Goal: Transaction & Acquisition: Purchase product/service

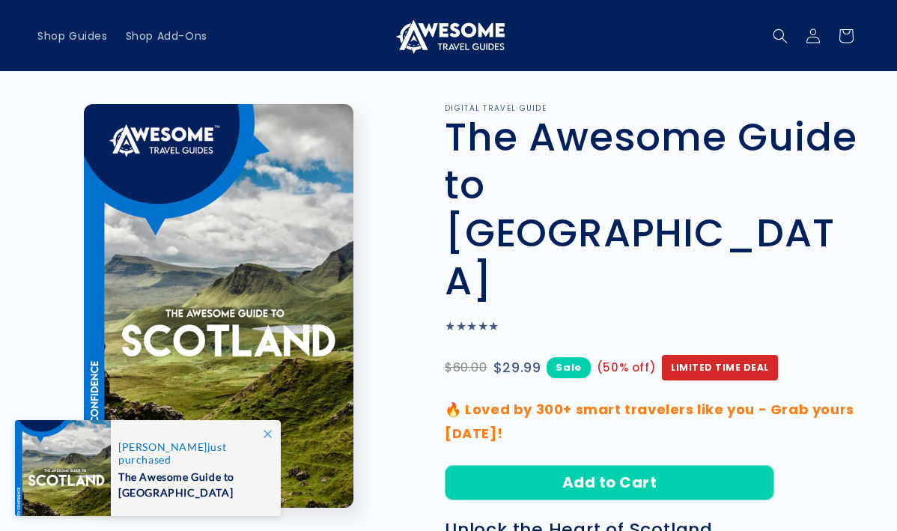
click at [267, 430] on icon at bounding box center [268, 434] width 8 height 8
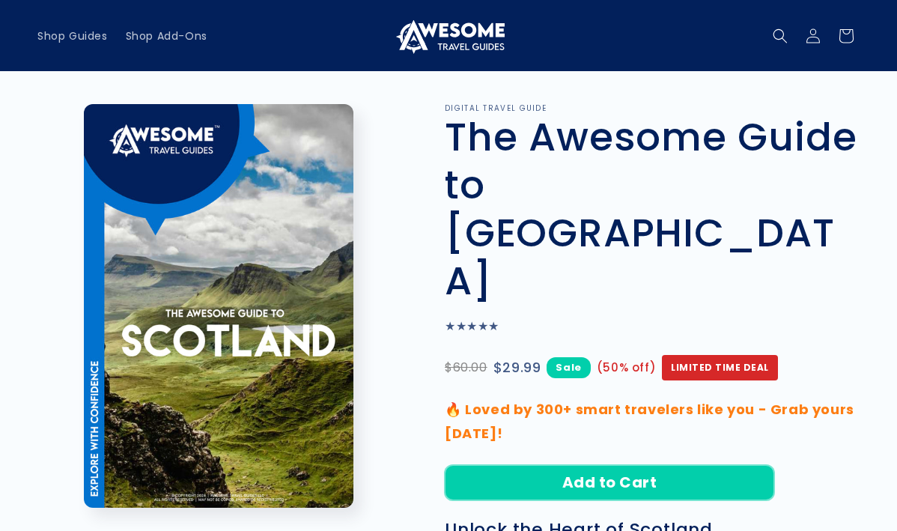
click at [602, 465] on button "Add to Cart" at bounding box center [609, 482] width 329 height 35
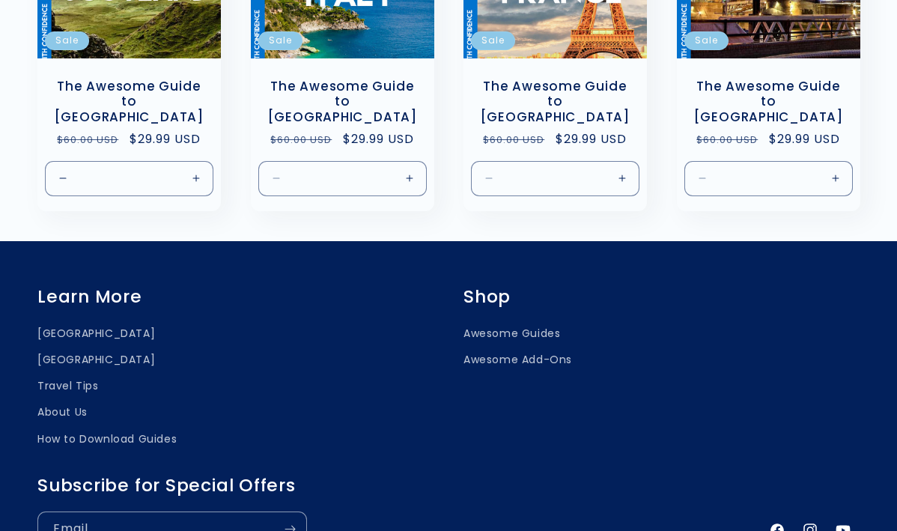
scroll to position [1249, 0]
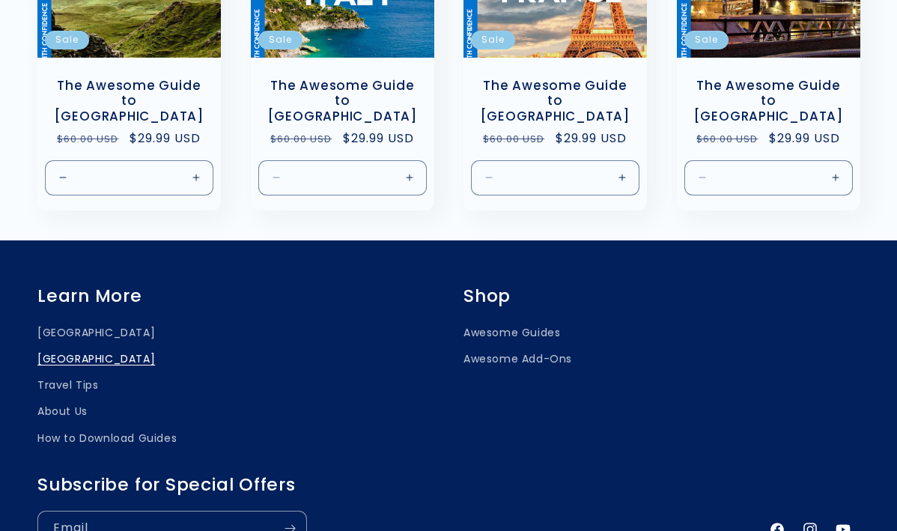
click at [59, 346] on link "[GEOGRAPHIC_DATA]" at bounding box center [96, 359] width 118 height 26
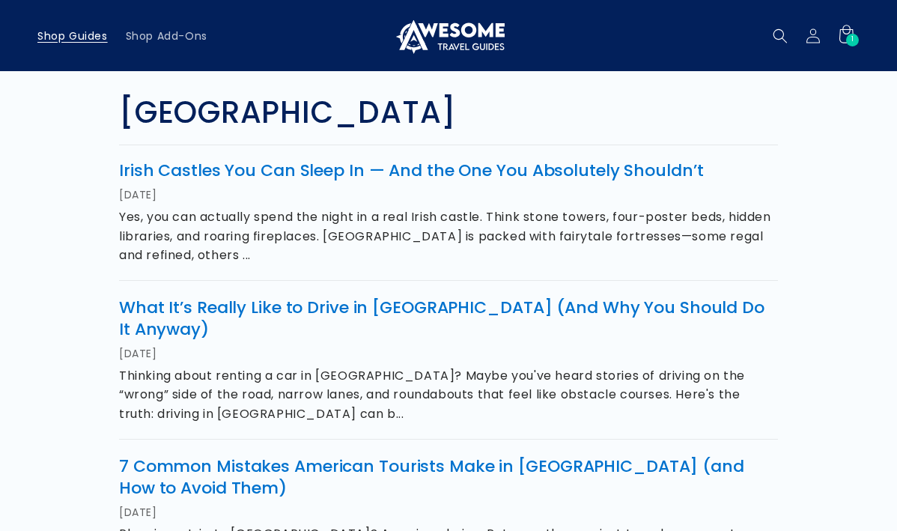
click at [81, 37] on span "Shop Guides" at bounding box center [72, 35] width 70 height 13
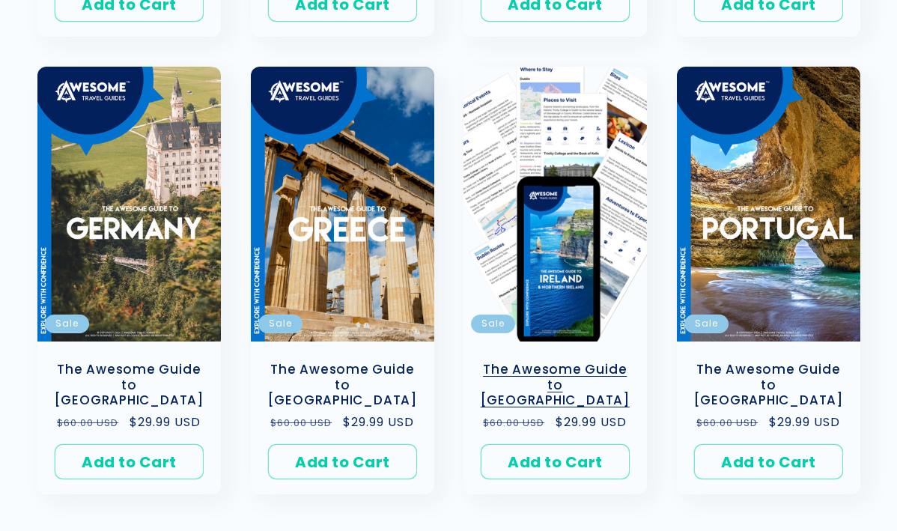
scroll to position [731, 0]
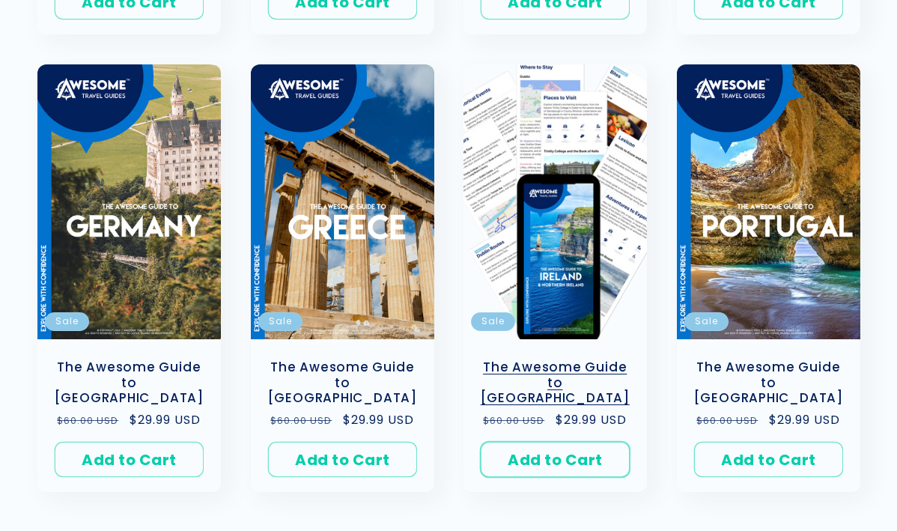
click at [519, 442] on button "Add to Cart Sold out" at bounding box center [555, 459] width 149 height 35
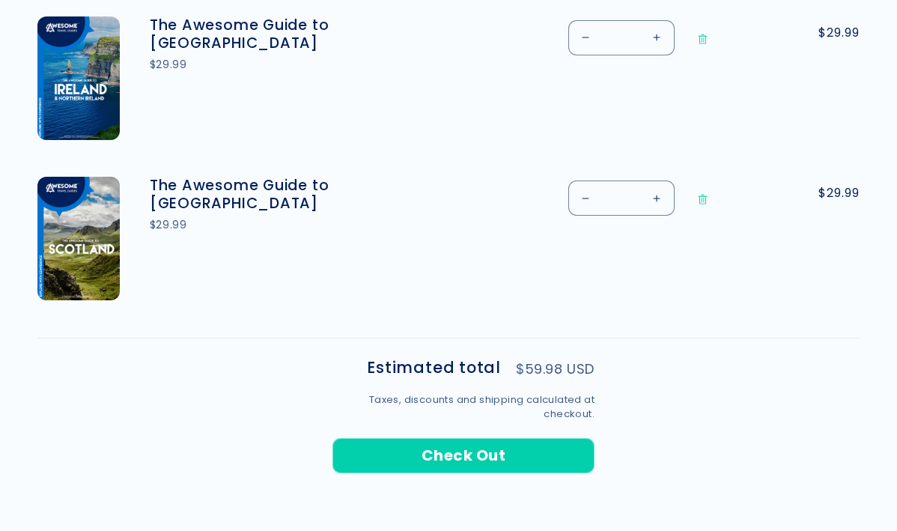
scroll to position [606, 0]
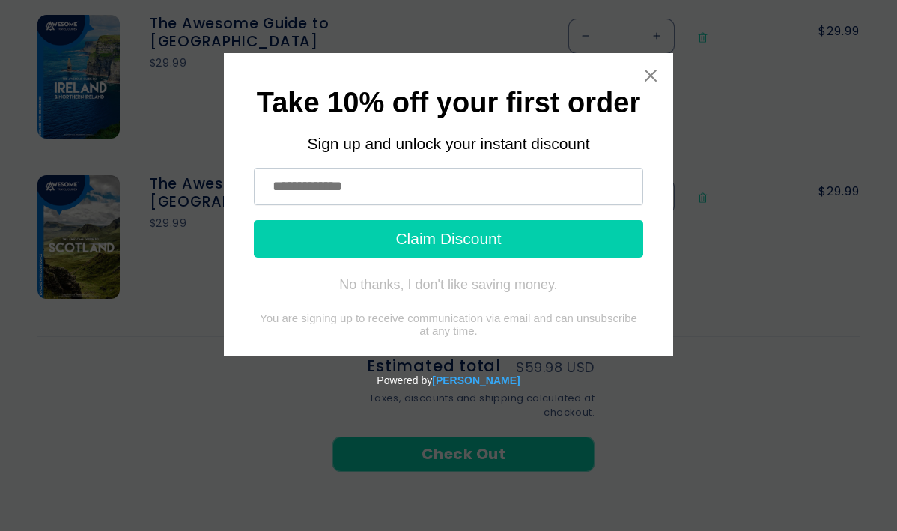
click at [600, 195] on input "text" at bounding box center [448, 186] width 389 height 37
type input "**********"
click at [616, 245] on button "Claim Discount" at bounding box center [448, 238] width 389 height 37
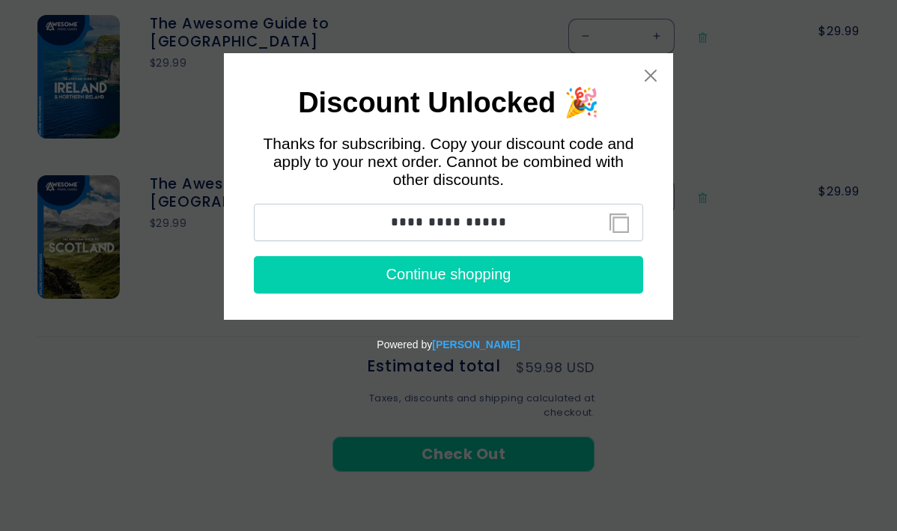
click at [508, 276] on button "Continue shopping" at bounding box center [448, 274] width 389 height 37
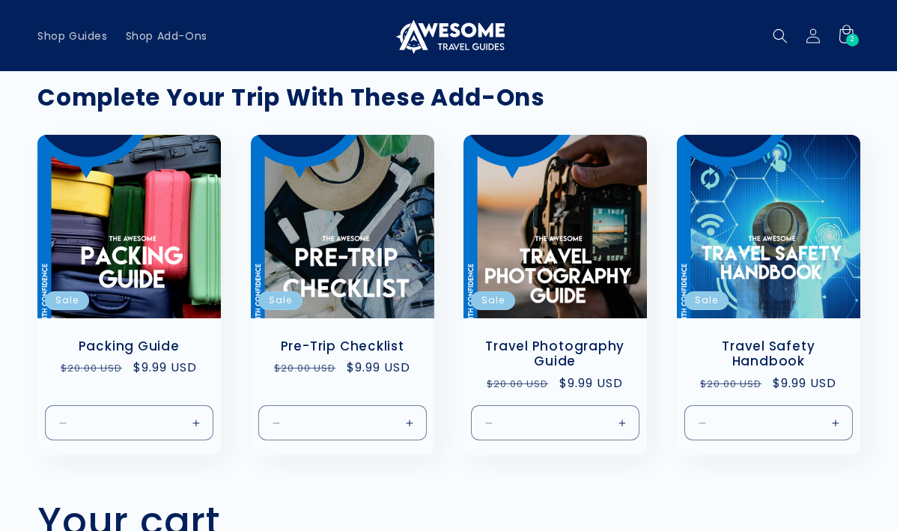
scroll to position [0, 0]
click at [85, 34] on span "Shop Guides" at bounding box center [72, 35] width 70 height 13
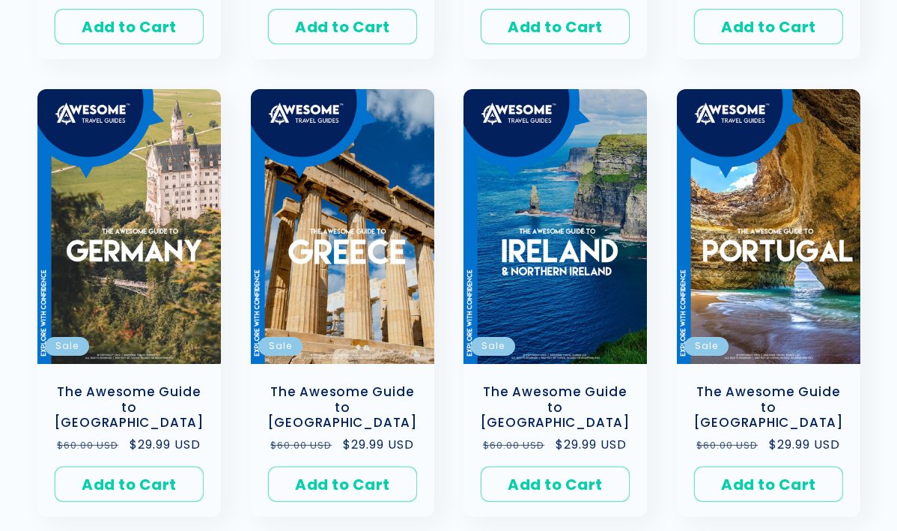
scroll to position [707, 0]
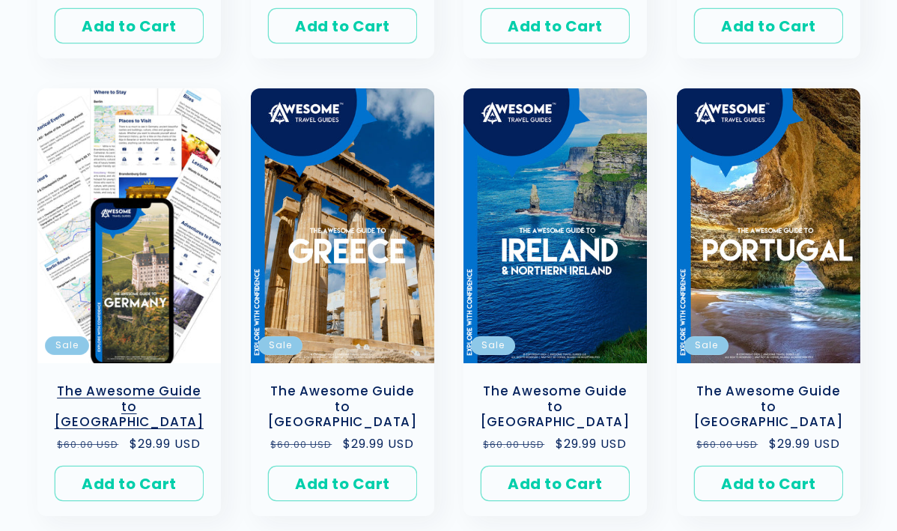
click at [139, 383] on link "The Awesome Guide to [GEOGRAPHIC_DATA]" at bounding box center [128, 406] width 153 height 46
